Goal: Task Accomplishment & Management: Use online tool/utility

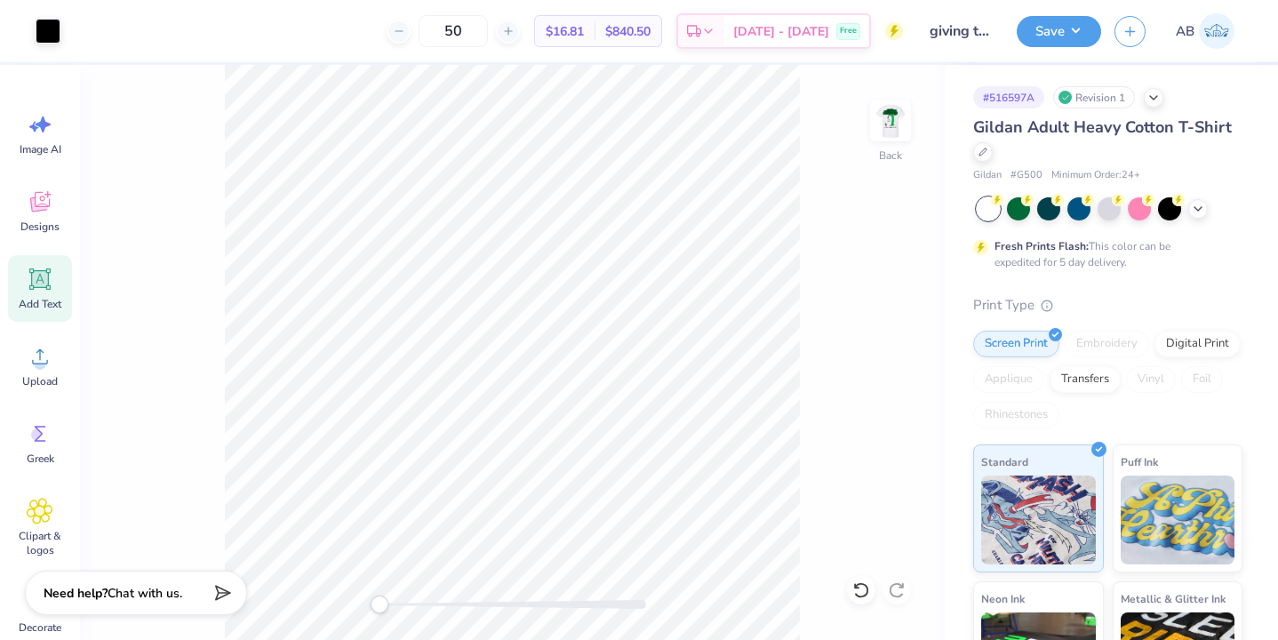
scroll to position [463, 0]
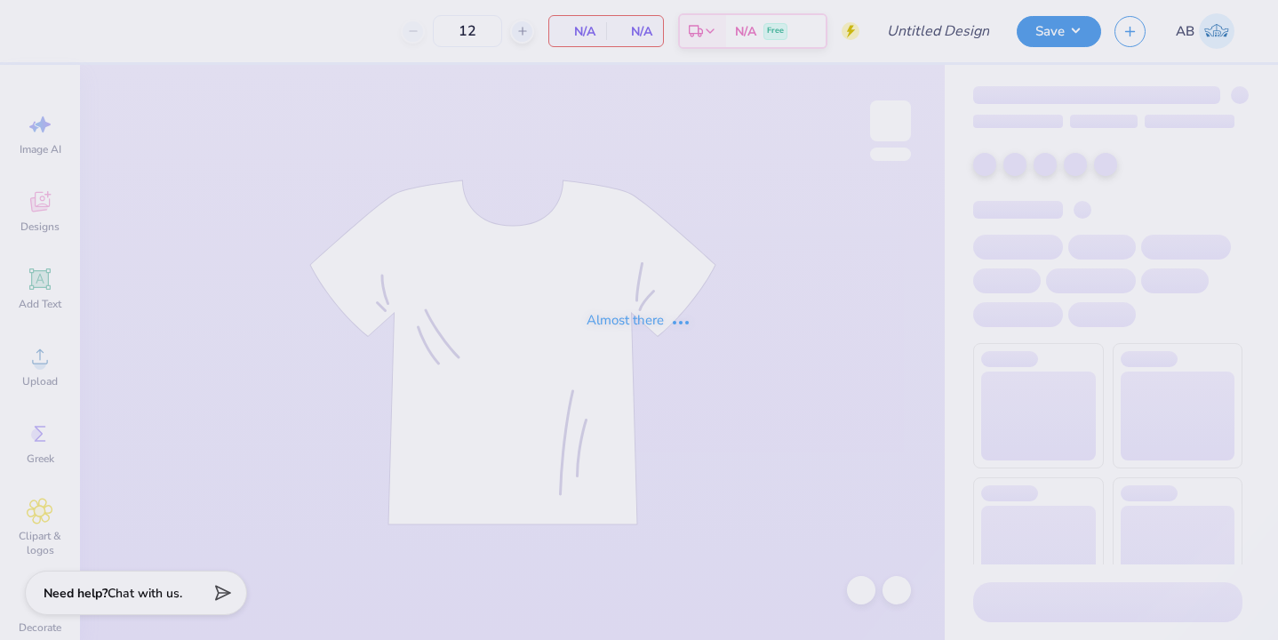
type input "giving tree design"
type input "25"
type input "giving tree design"
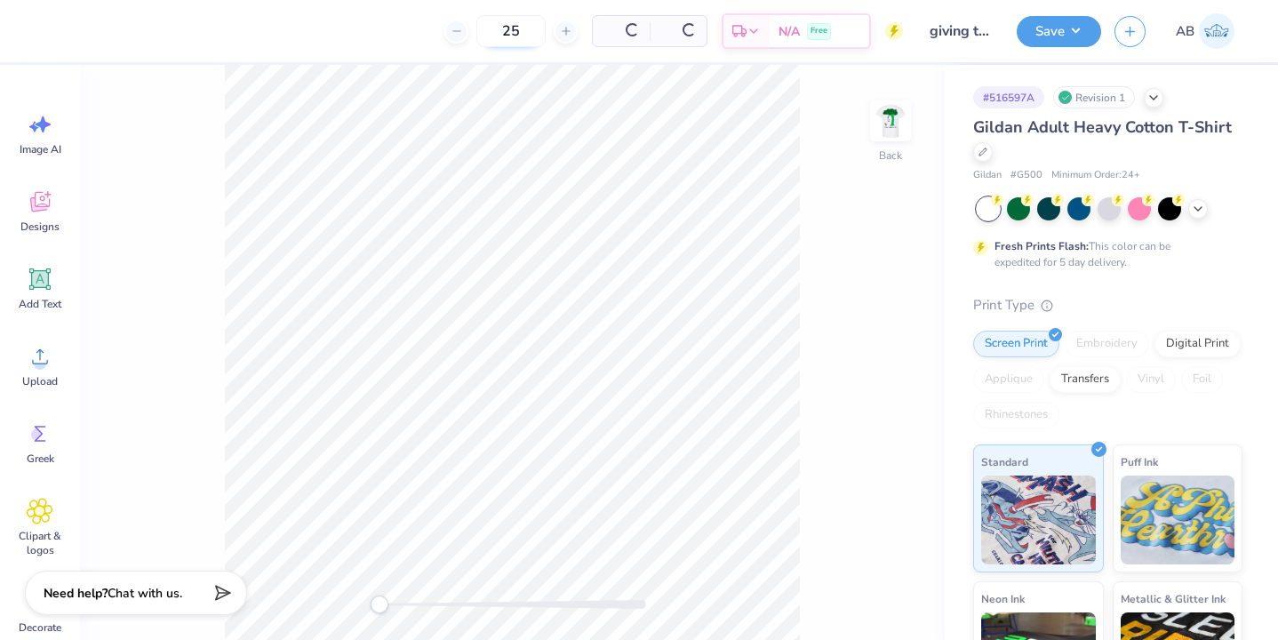
click at [531, 36] on input "25" at bounding box center [511, 31] width 69 height 32
type input "2"
type input "64"
